Goal: Find specific page/section: Find specific page/section

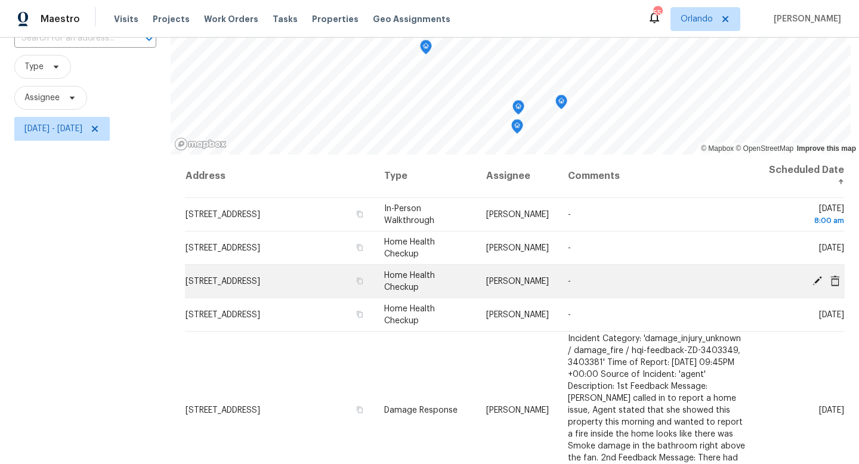
scroll to position [27, 0]
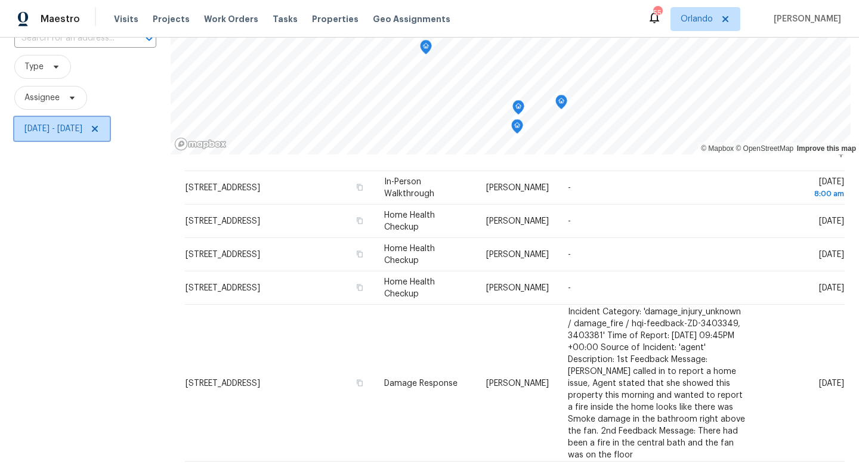
click at [82, 133] on span "[DATE] - [DATE]" at bounding box center [53, 129] width 58 height 12
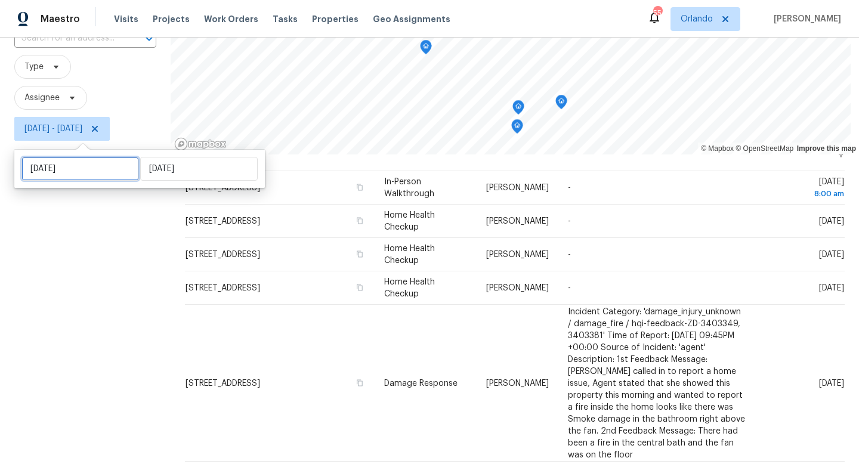
select select "7"
select select "2025"
select select "8"
select select "2025"
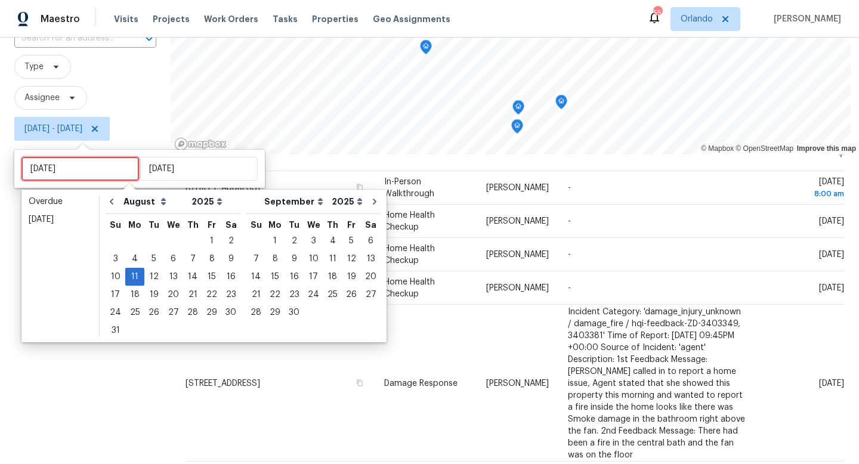
click at [85, 166] on input "[DATE]" at bounding box center [79, 169] width 117 height 24
type input "Mon, Aug 04"
type input "Mon, Aug 18"
click at [149, 278] on div "12" at bounding box center [153, 276] width 19 height 17
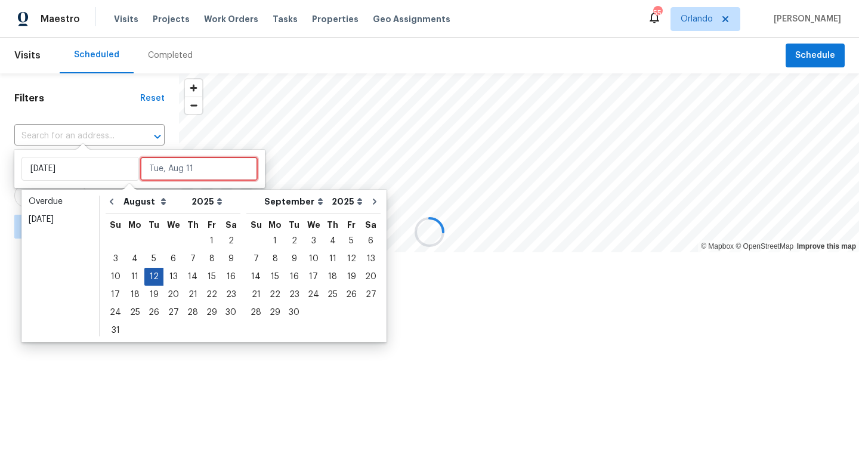
type input "Tue, Aug 12"
type input "[DATE]"
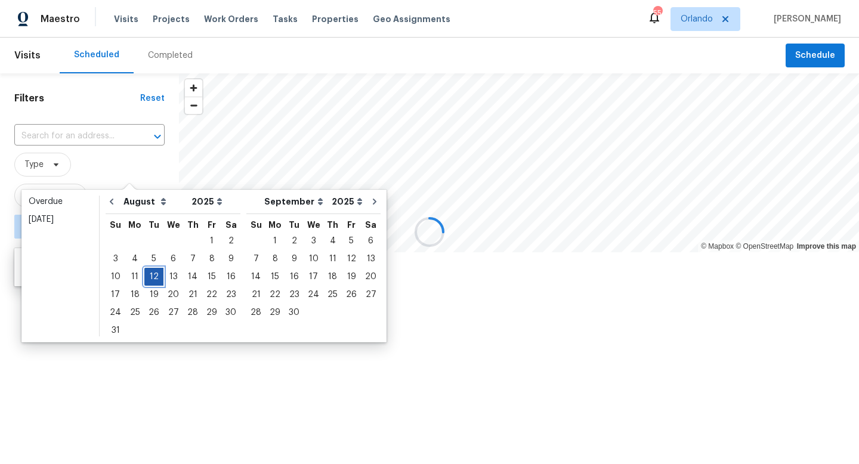
click at [149, 278] on div "12" at bounding box center [153, 276] width 19 height 17
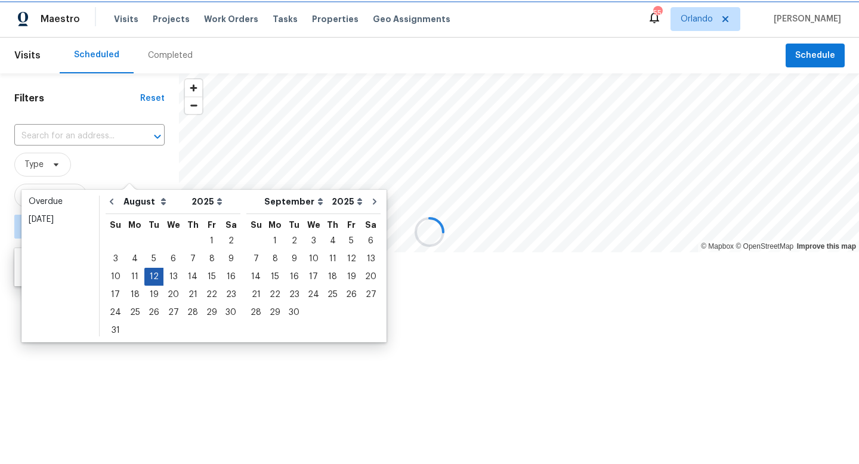
type input "Tue, Aug 12"
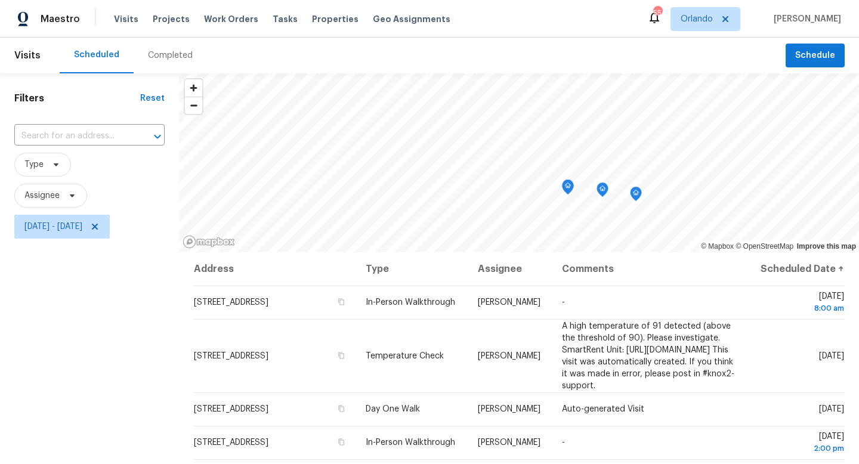
click at [75, 358] on div "Filters Reset ​ Type Assignee Tue, Aug 12 - Tue, Aug 12" at bounding box center [89, 348] width 179 height 550
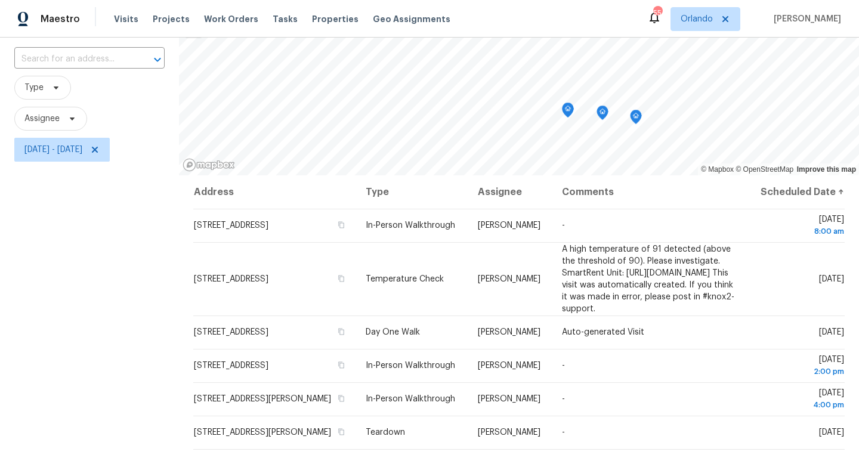
scroll to position [61, 0]
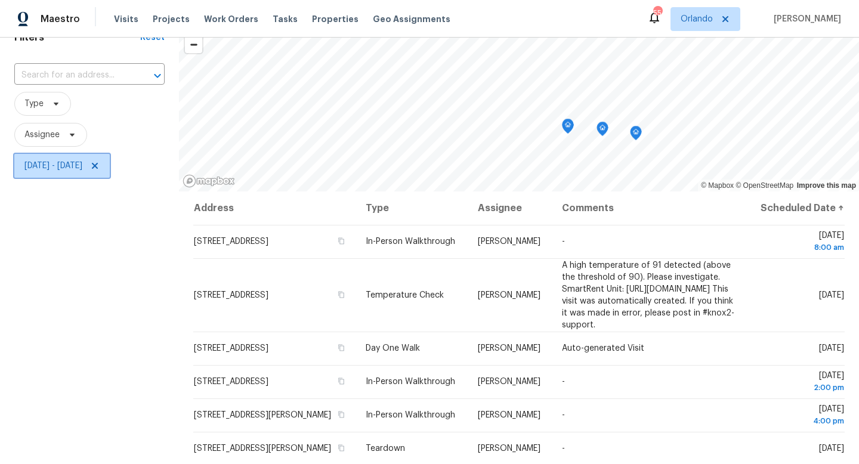
click at [73, 160] on span "Tue, Aug 12 - Tue, Aug 12" at bounding box center [53, 166] width 58 height 12
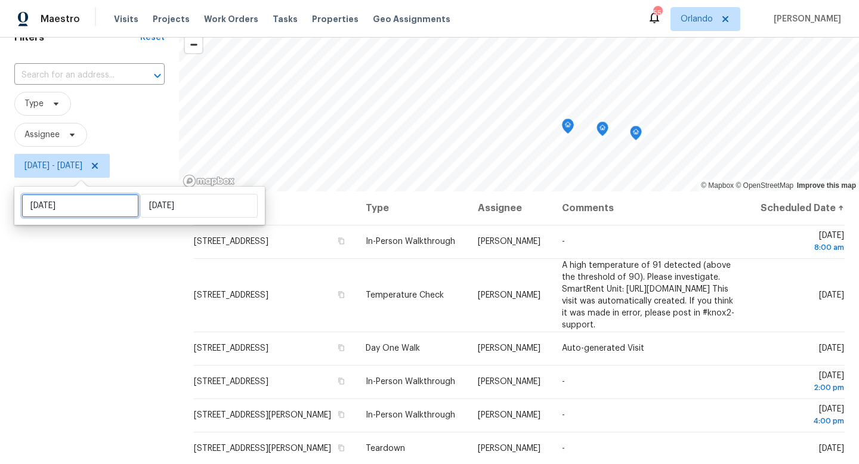
click at [80, 197] on input "Tue, Aug 12" at bounding box center [79, 206] width 117 height 24
select select "7"
select select "2025"
select select "8"
select select "2025"
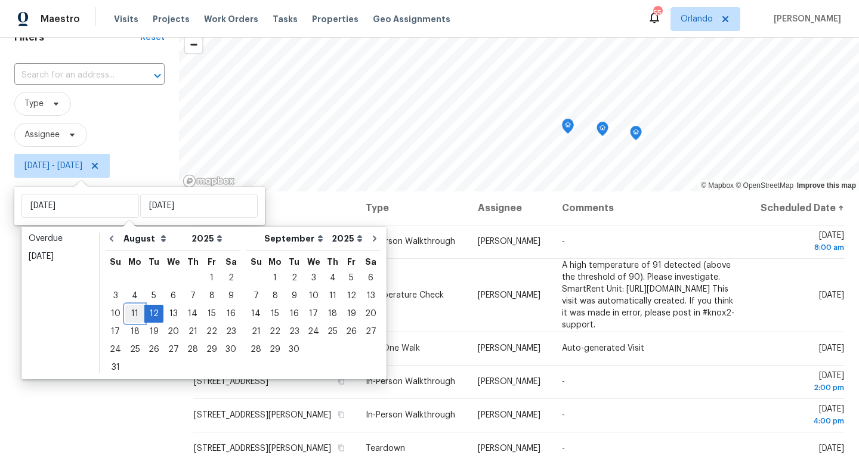
click at [130, 314] on div "11" at bounding box center [134, 313] width 19 height 17
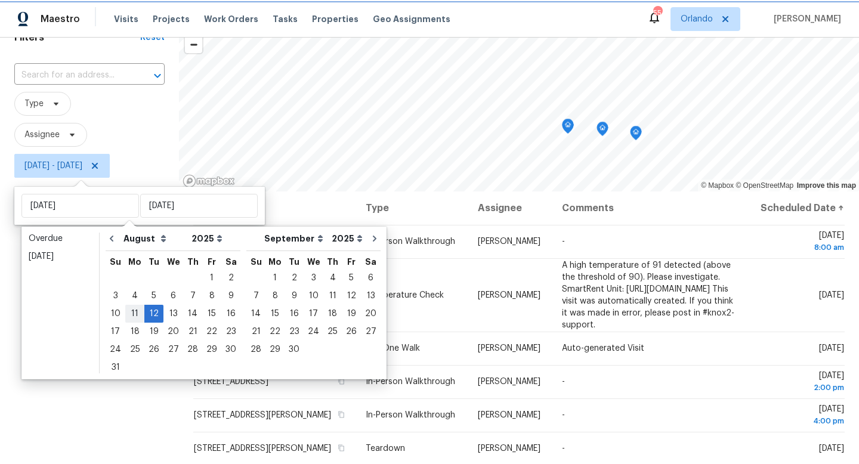
type input "[DATE]"
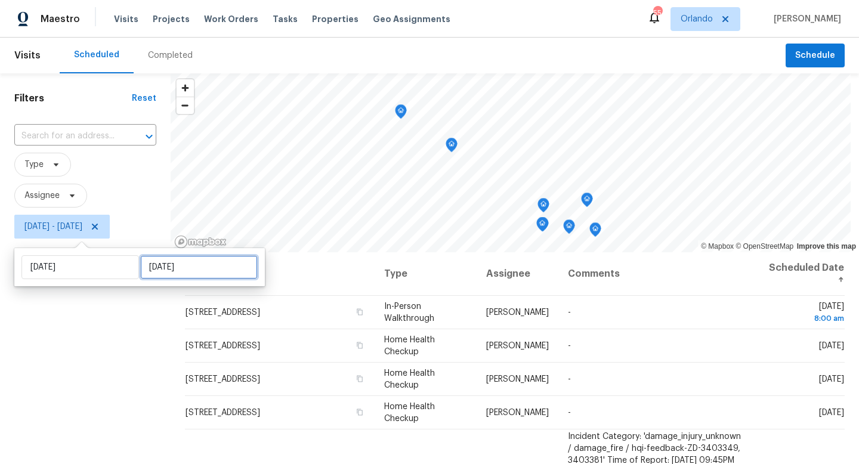
click at [160, 268] on input "Tue, Aug 12" at bounding box center [198, 267] width 117 height 24
select select "7"
select select "2025"
select select "8"
select select "2025"
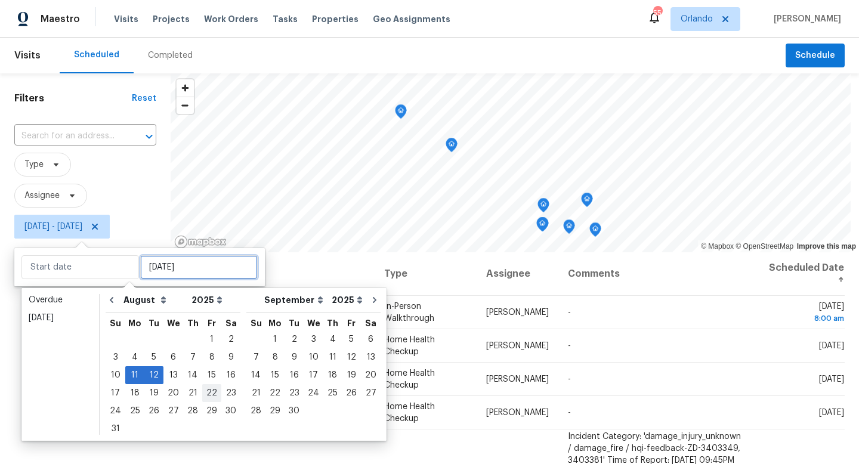
type input "Fri, Aug 08"
type input "[DATE]"
click at [209, 379] on div "15" at bounding box center [211, 375] width 19 height 17
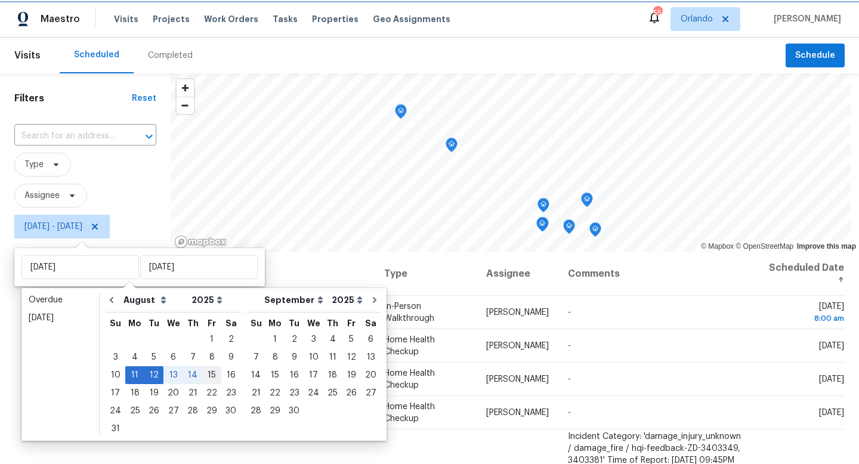
type input "Fri, Aug 15"
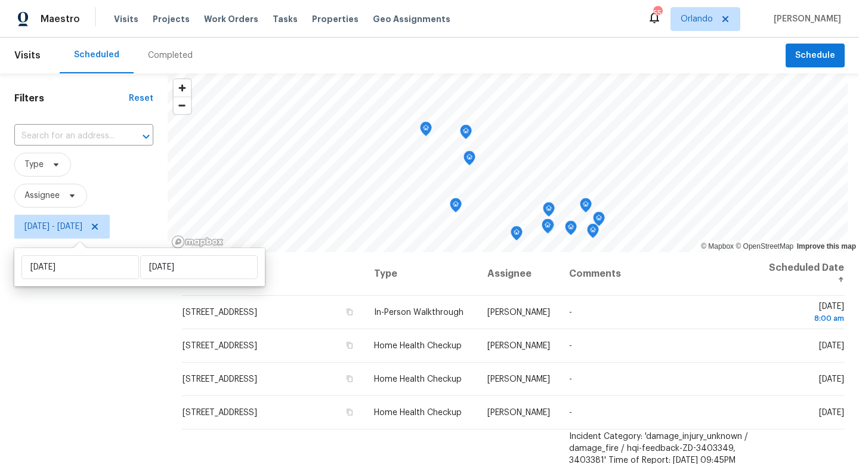
click at [76, 363] on div "Filters Reset ​ Type Assignee Mon, Aug 11 - Fri, Aug 15" at bounding box center [84, 348] width 168 height 550
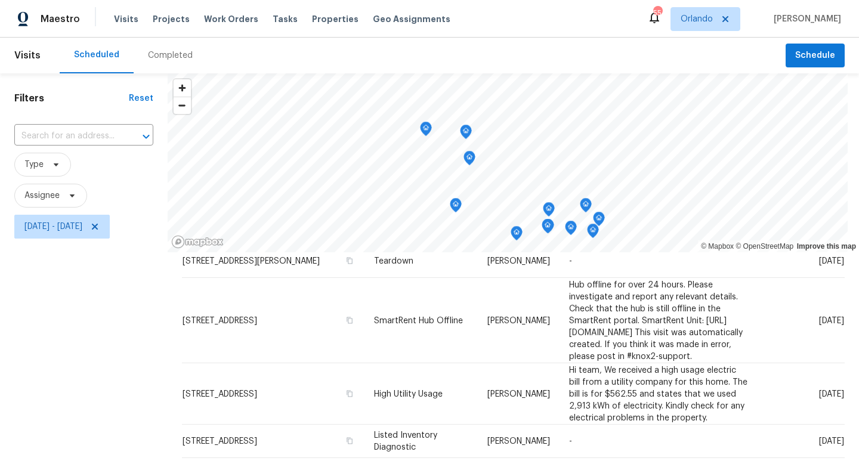
scroll to position [159, 0]
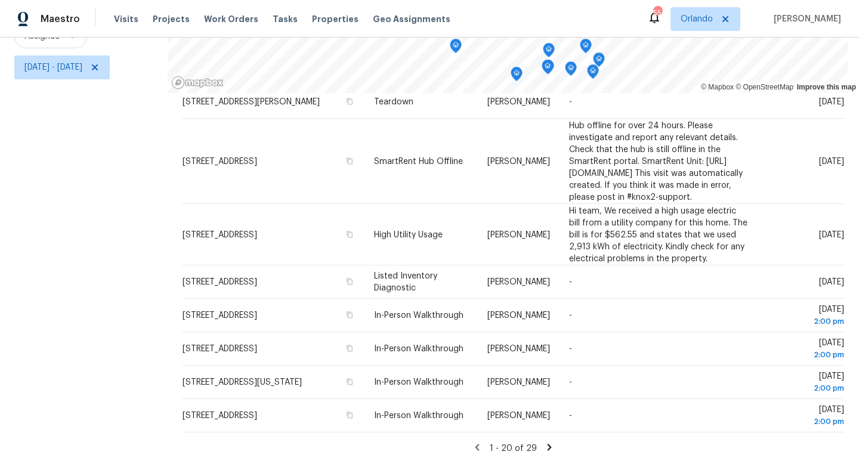
click at [551, 449] on icon at bounding box center [549, 447] width 11 height 11
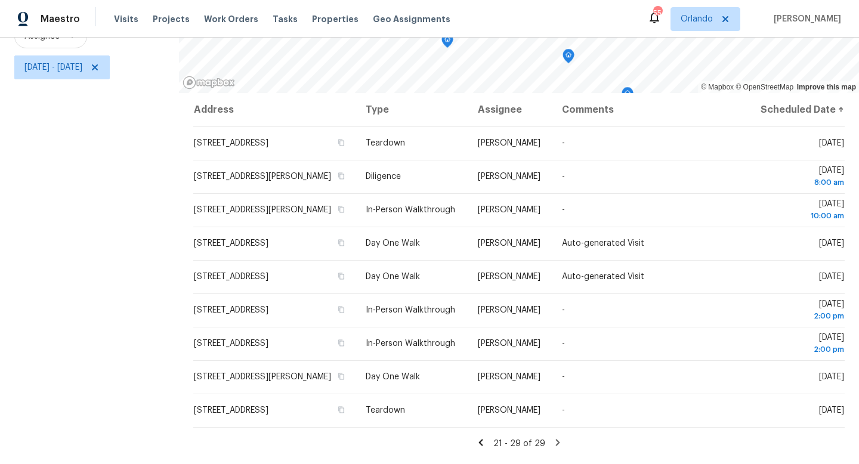
scroll to position [0, 0]
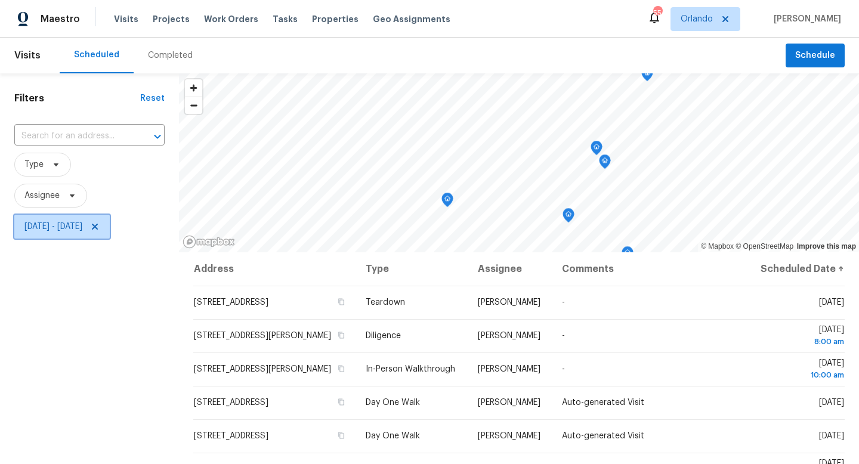
click at [98, 225] on icon at bounding box center [95, 227] width 6 height 6
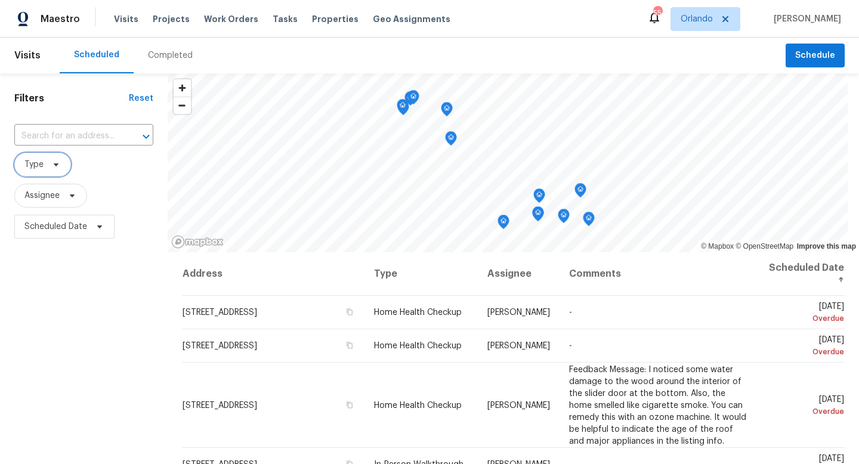
click at [57, 165] on icon at bounding box center [56, 164] width 5 height 3
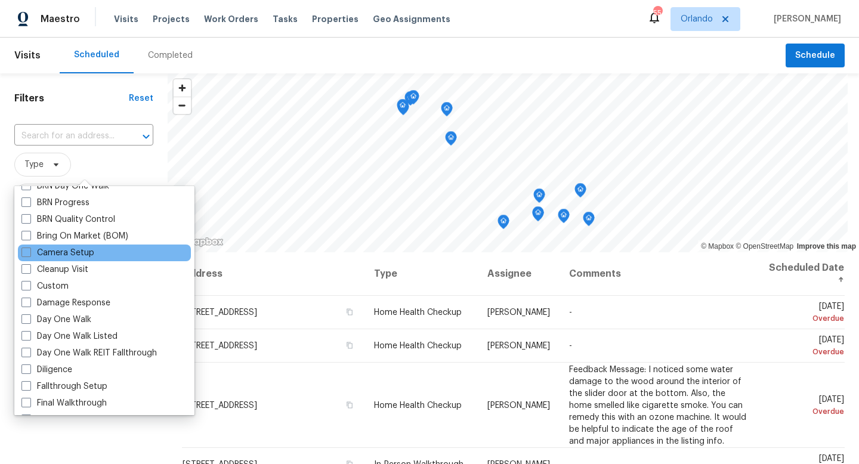
scroll to position [141, 0]
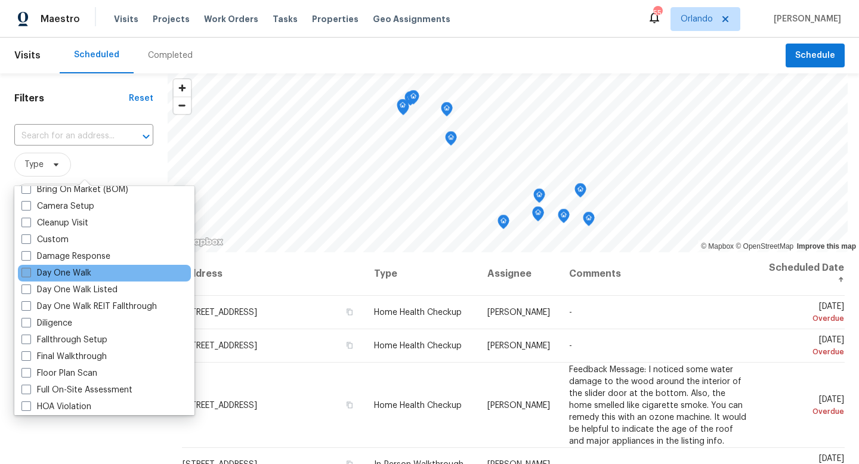
click at [27, 274] on span at bounding box center [26, 273] width 10 height 10
click at [27, 274] on input "Day One Walk" at bounding box center [25, 271] width 8 height 8
checkbox input "true"
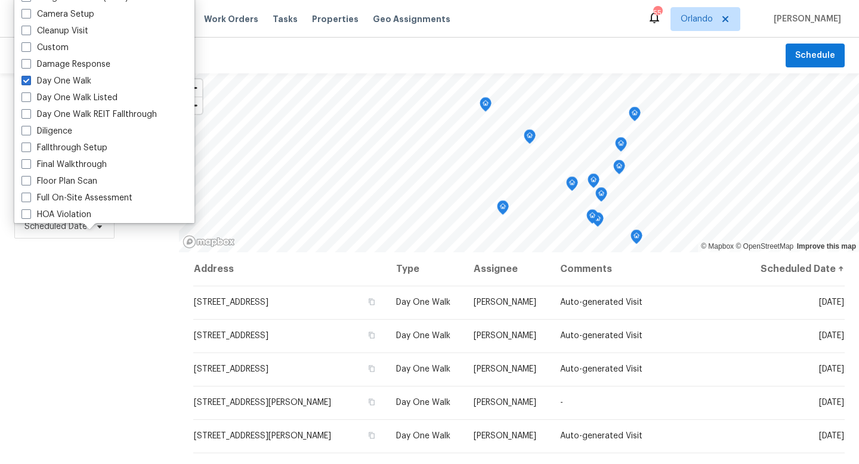
click at [79, 332] on div "Filters Reset ​ Day One Walk Assignee Scheduled Date" at bounding box center [89, 348] width 179 height 550
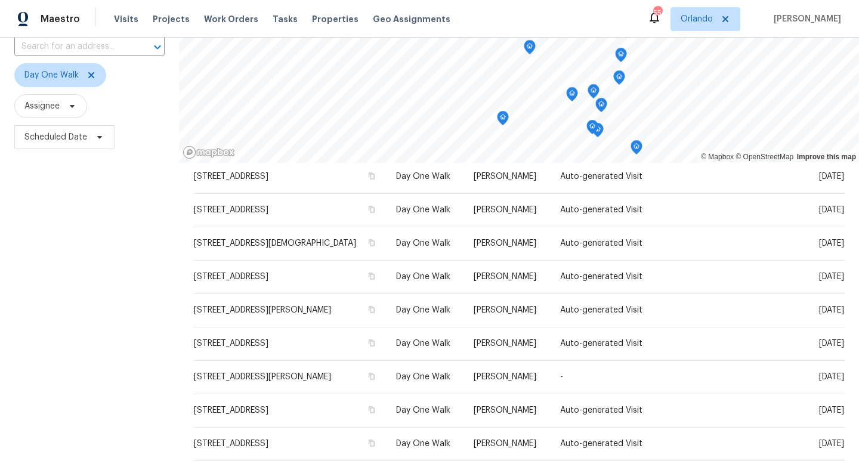
scroll to position [206, 0]
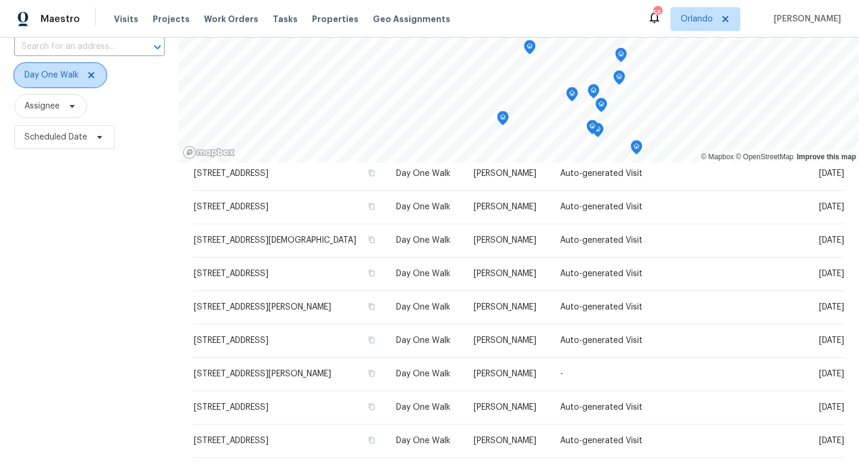
click at [90, 78] on icon at bounding box center [91, 75] width 10 height 10
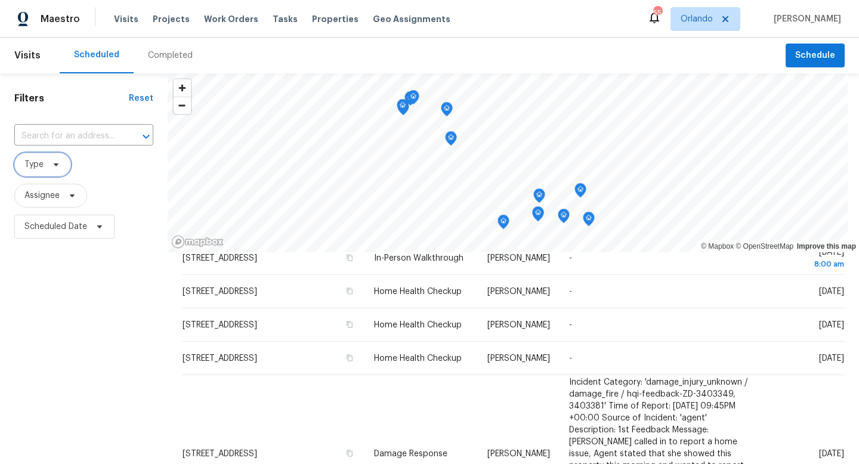
click at [55, 158] on span "Type" at bounding box center [42, 165] width 57 height 24
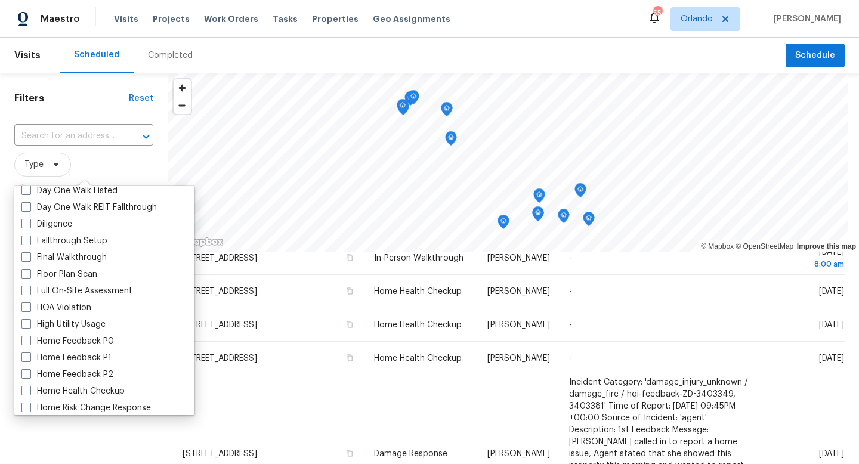
scroll to position [261, 0]
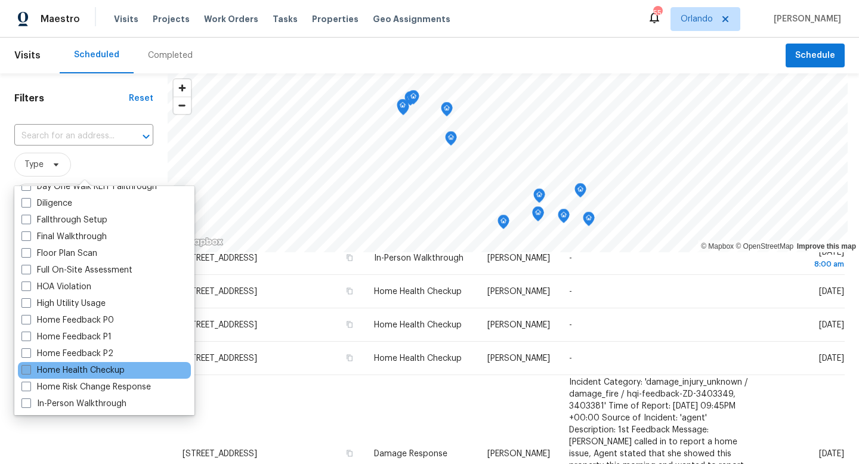
click at [26, 371] on span at bounding box center [26, 370] width 10 height 10
click at [26, 371] on input "Home Health Checkup" at bounding box center [25, 368] width 8 height 8
checkbox input "true"
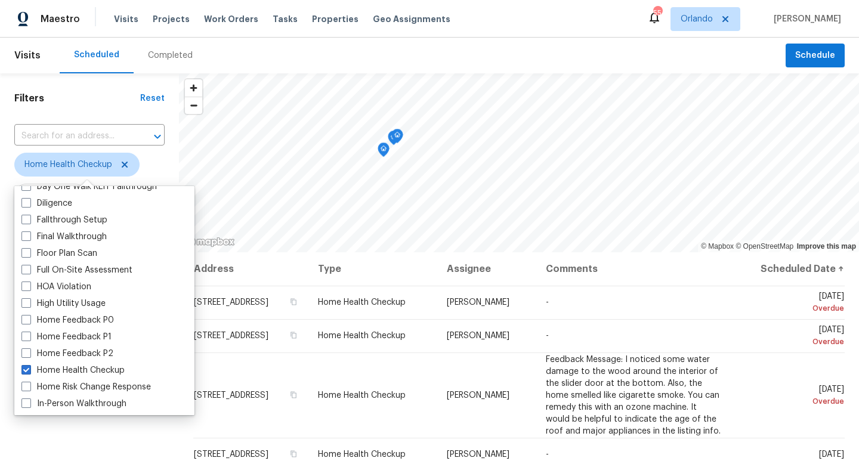
click at [151, 440] on div "Filters Reset ​ Home Health Checkup Assignee Scheduled Date" at bounding box center [89, 348] width 179 height 550
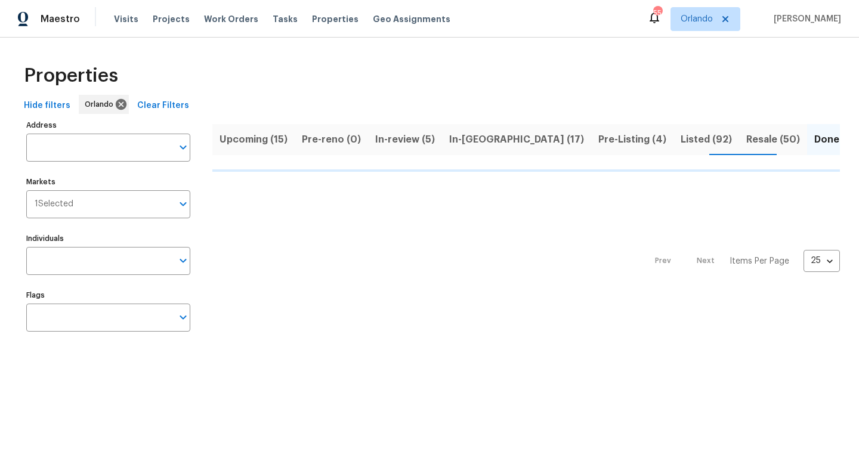
click at [477, 140] on span "In-reno (17)" at bounding box center [516, 139] width 135 height 17
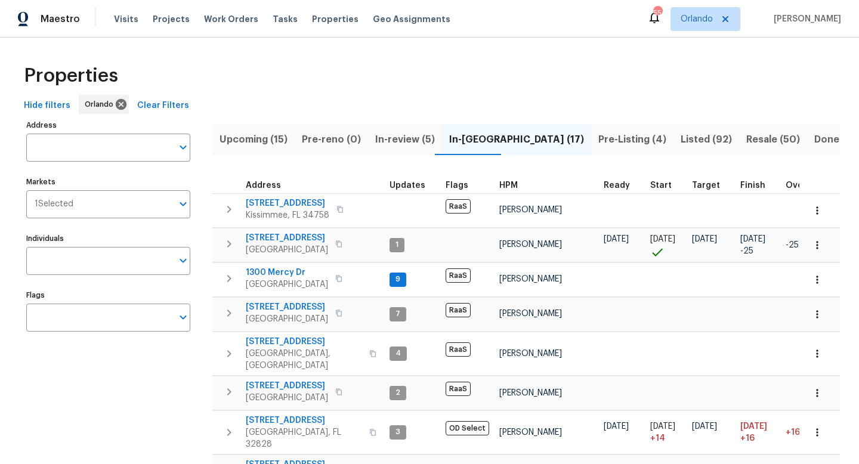
click at [389, 137] on span "In-review (5)" at bounding box center [405, 139] width 60 height 17
